Goal: Navigation & Orientation: Find specific page/section

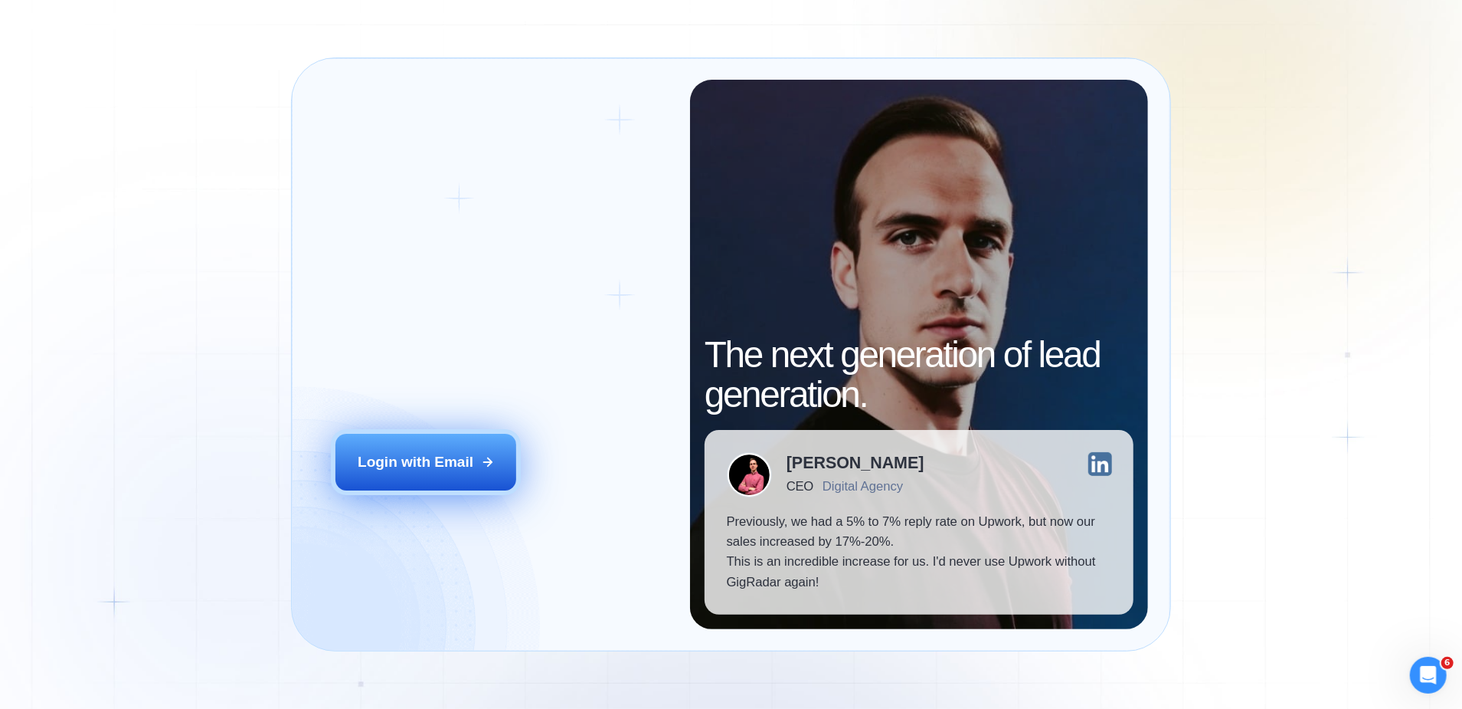
click at [438, 453] on div "Login with Email" at bounding box center [416, 462] width 116 height 20
